Goal: Find specific page/section

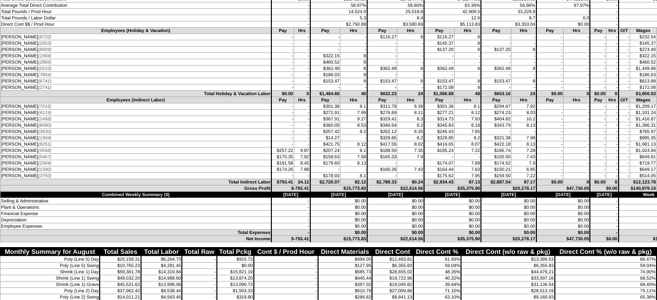
scroll to position [4960, 0]
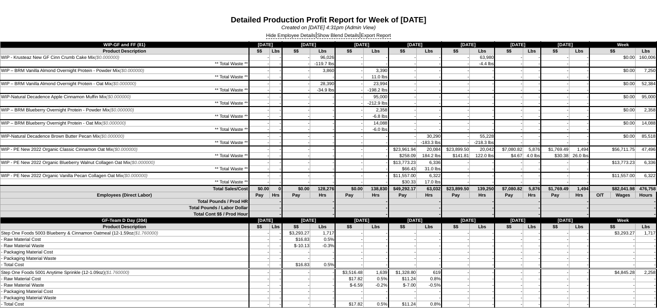
scroll to position [3646, 0]
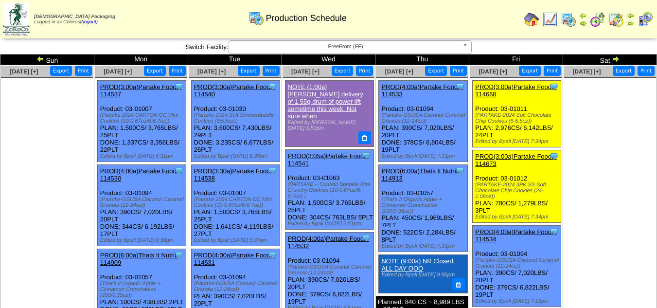
click at [420, 53] on link "FreeFrom (FF)" at bounding box center [349, 47] width 243 height 14
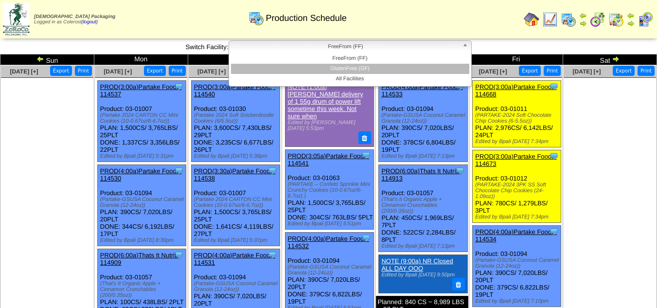
click at [413, 70] on li "GlutenFree (GF)" at bounding box center [350, 69] width 238 height 10
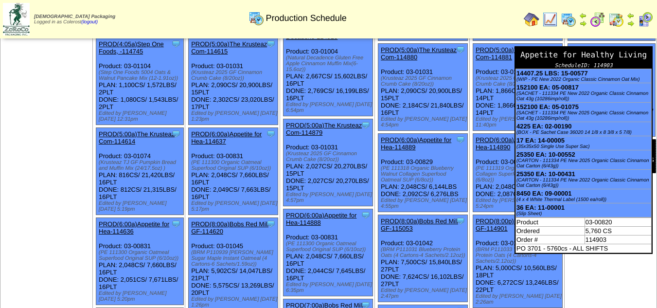
scroll to position [146, 0]
